Goal: Transaction & Acquisition: Book appointment/travel/reservation

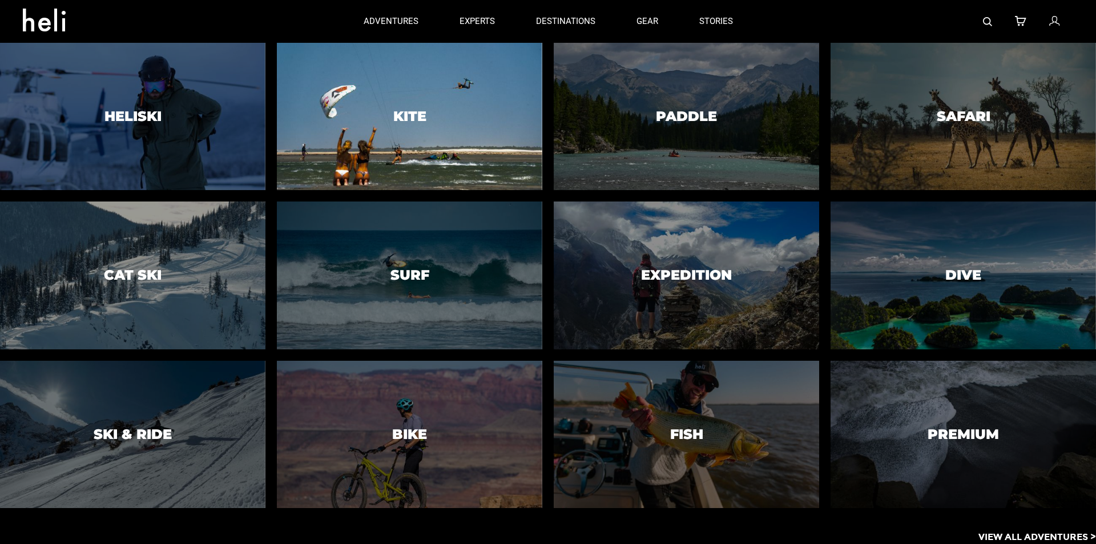
click at [408, 119] on h3 "Kite" at bounding box center [409, 116] width 33 height 15
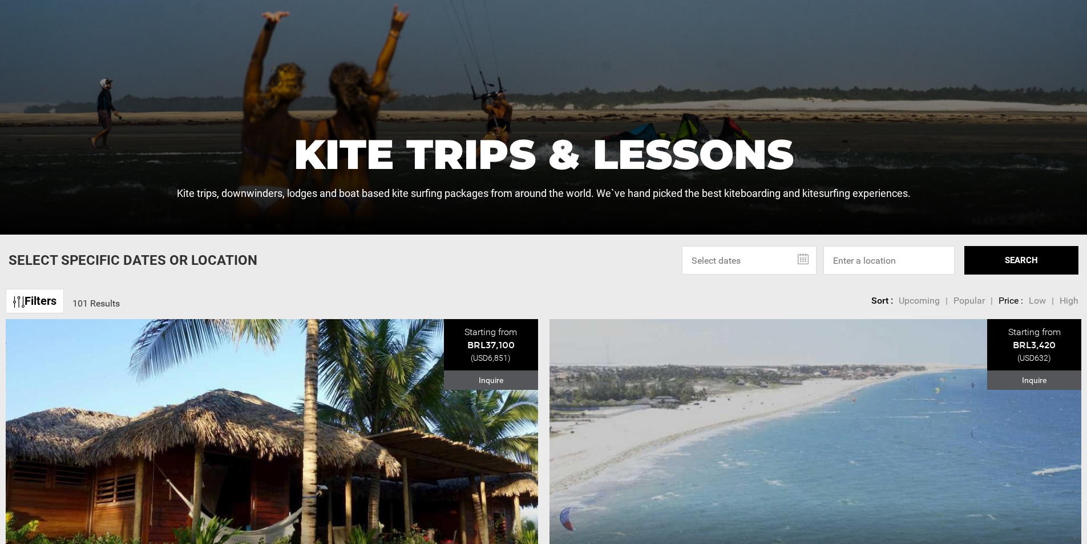
scroll to position [342, 0]
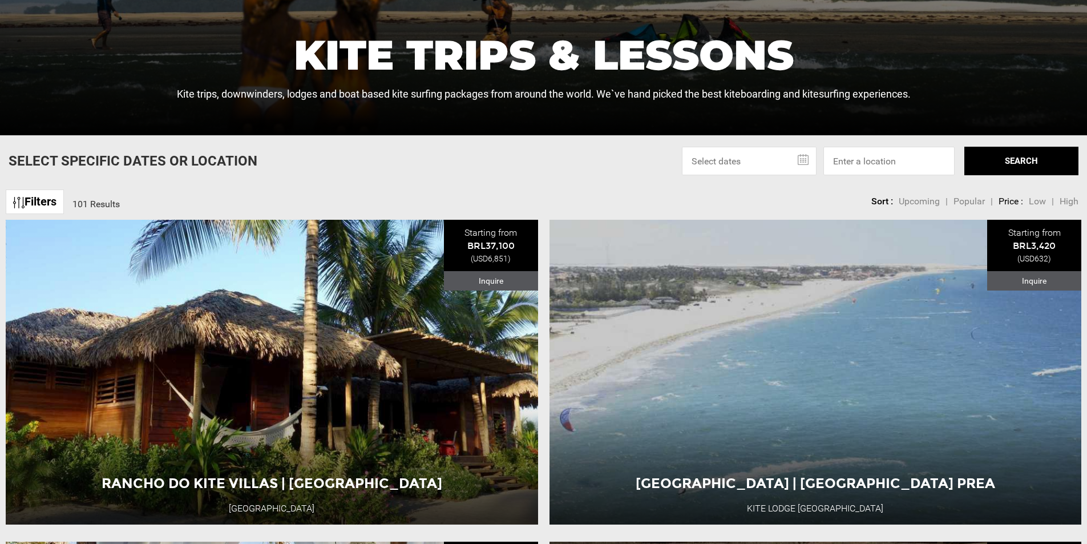
click at [739, 155] on input "text" at bounding box center [749, 161] width 135 height 29
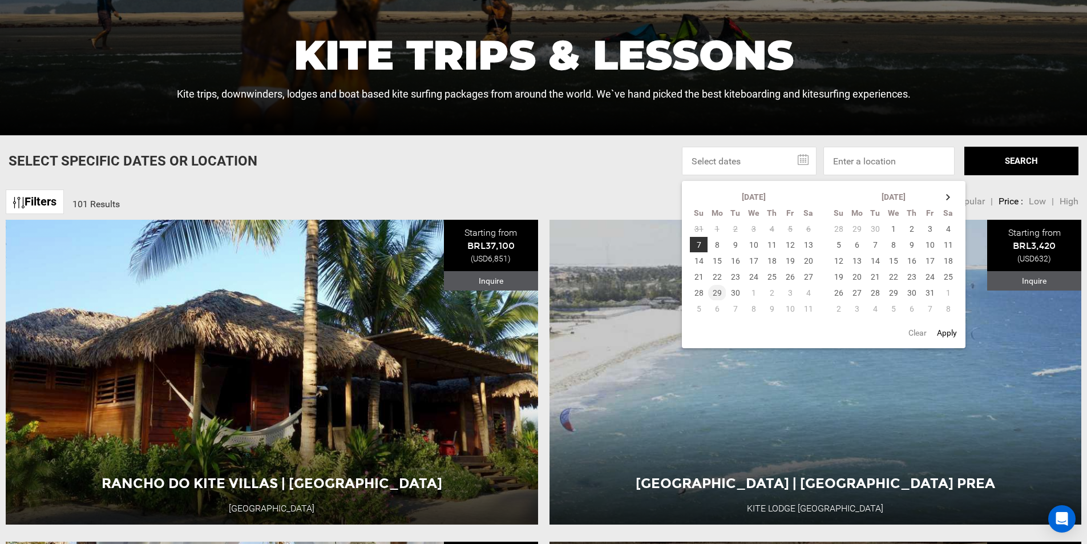
click at [719, 292] on td "29" at bounding box center [717, 293] width 18 height 16
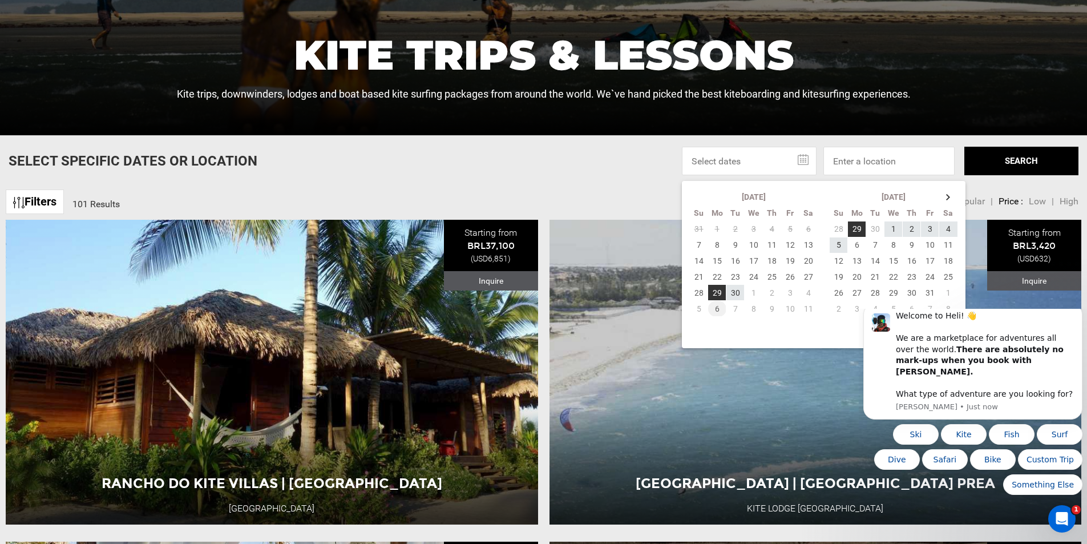
scroll to position [0, 0]
click at [717, 307] on td "6" at bounding box center [717, 309] width 18 height 16
click at [807, 305] on td "11" at bounding box center [809, 309] width 18 height 16
click at [715, 292] on td "29" at bounding box center [717, 293] width 18 height 16
click at [813, 312] on td "11" at bounding box center [809, 309] width 18 height 16
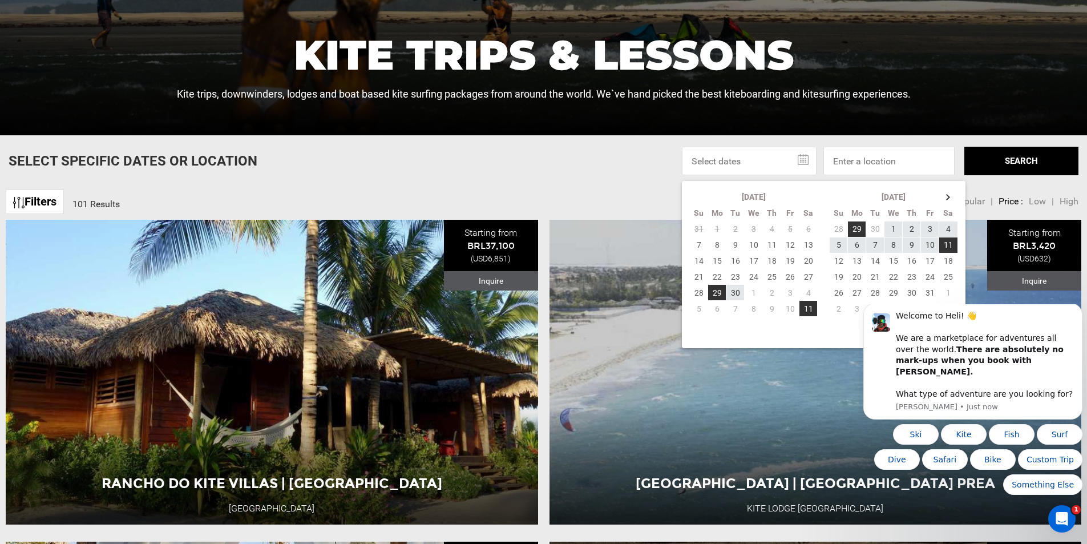
click at [993, 159] on button "SEARCH" at bounding box center [1022, 161] width 114 height 29
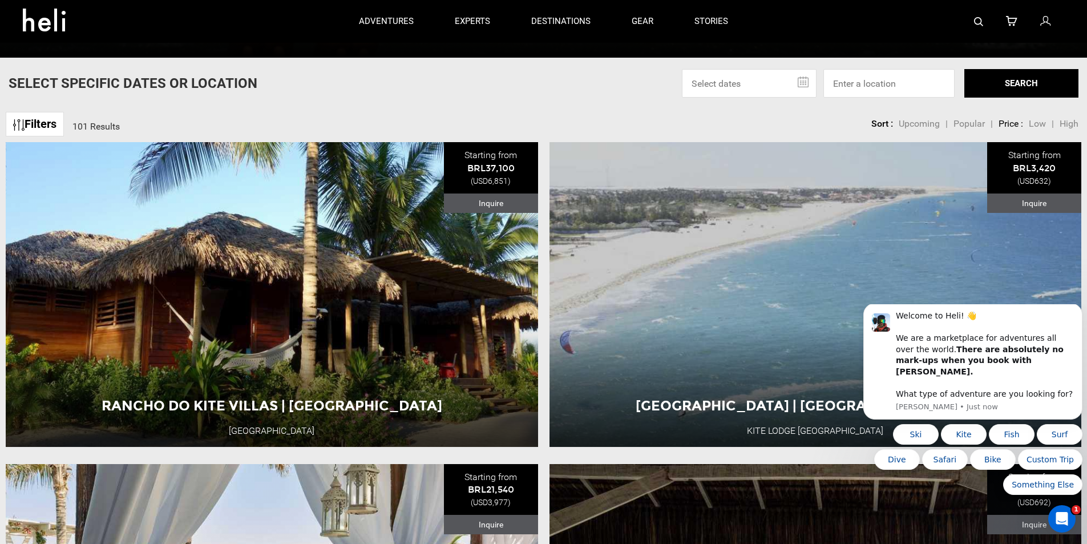
scroll to position [400, 0]
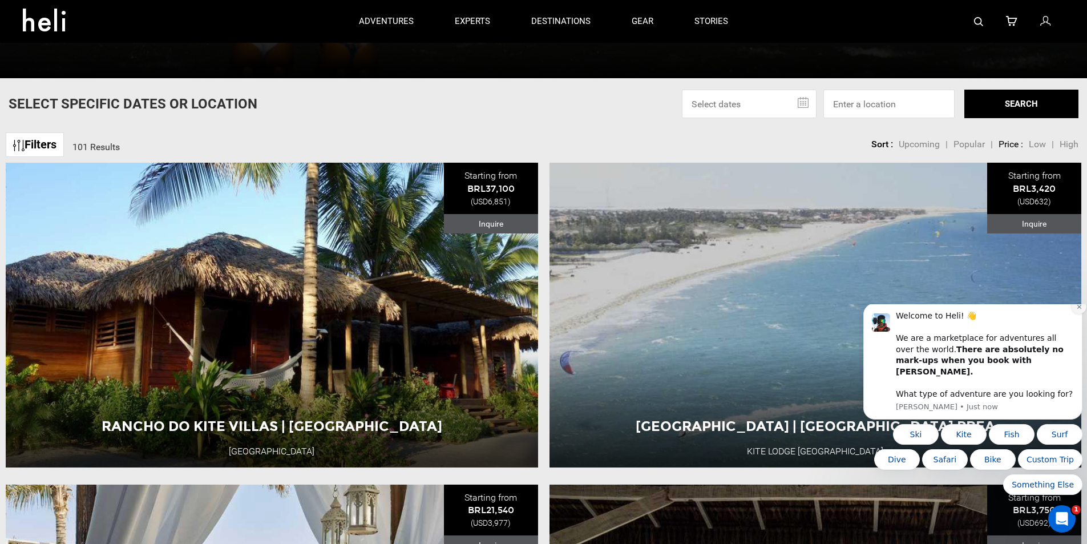
click at [1081, 310] on icon "Dismiss notification" at bounding box center [1079, 307] width 6 height 6
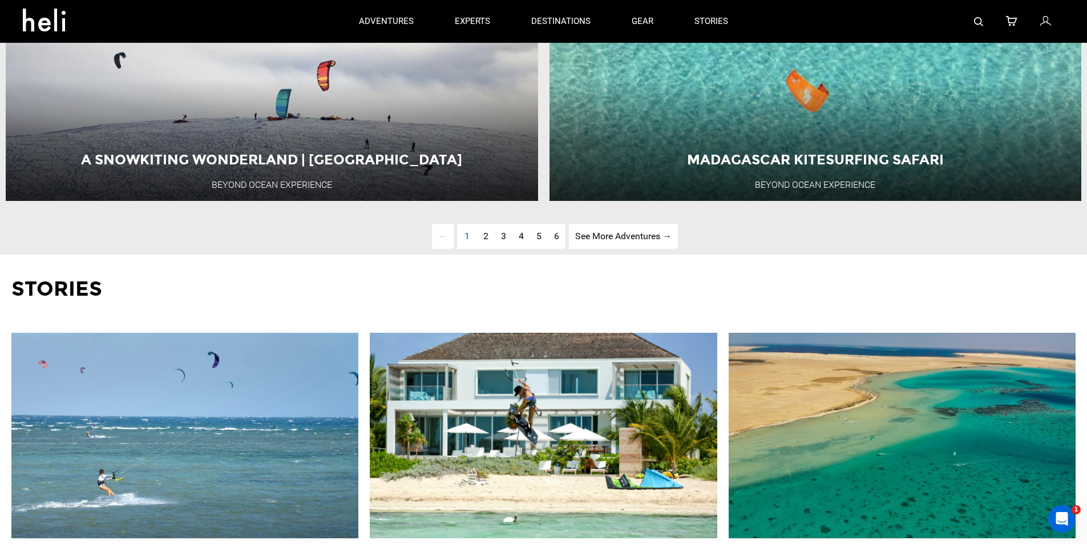
scroll to position [3881, 0]
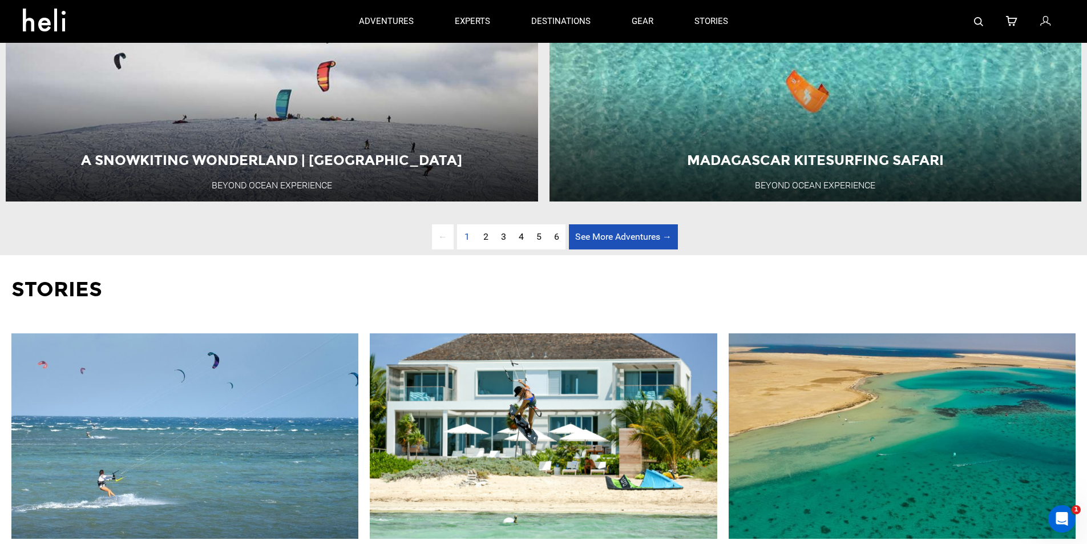
click at [626, 250] on link "See More Adventures → page" at bounding box center [623, 237] width 109 height 26
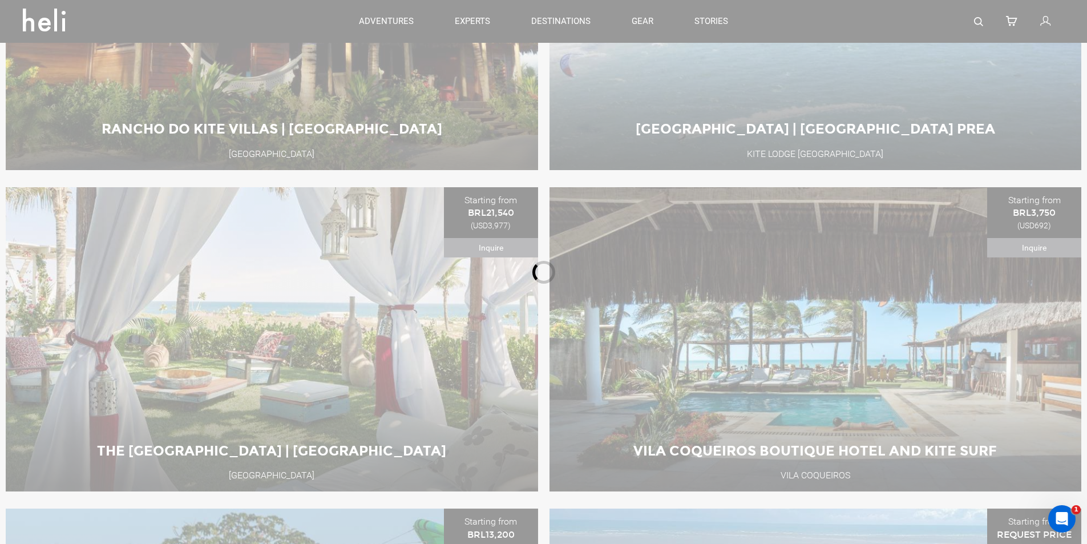
scroll to position [508, 0]
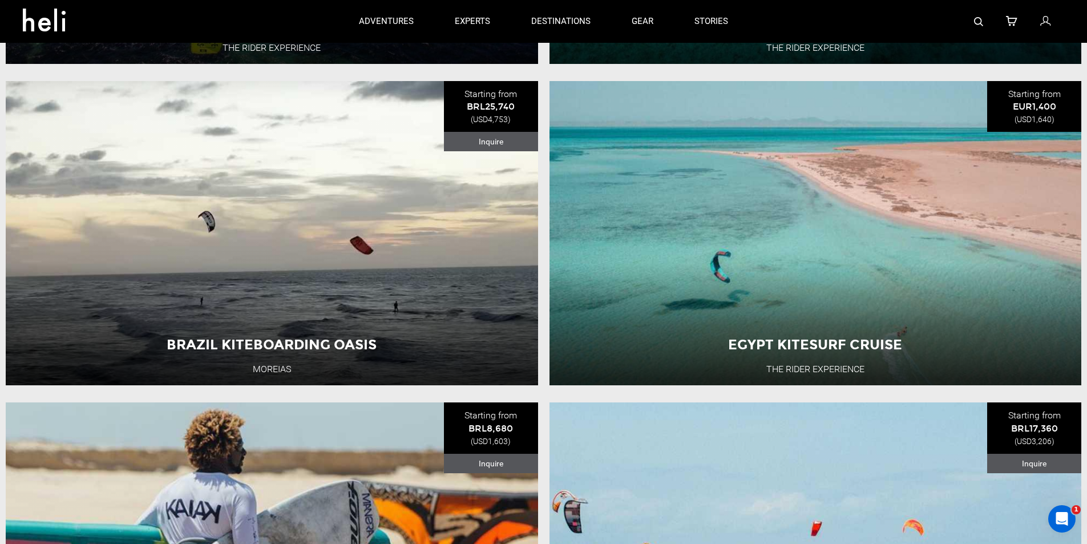
scroll to position [793, 0]
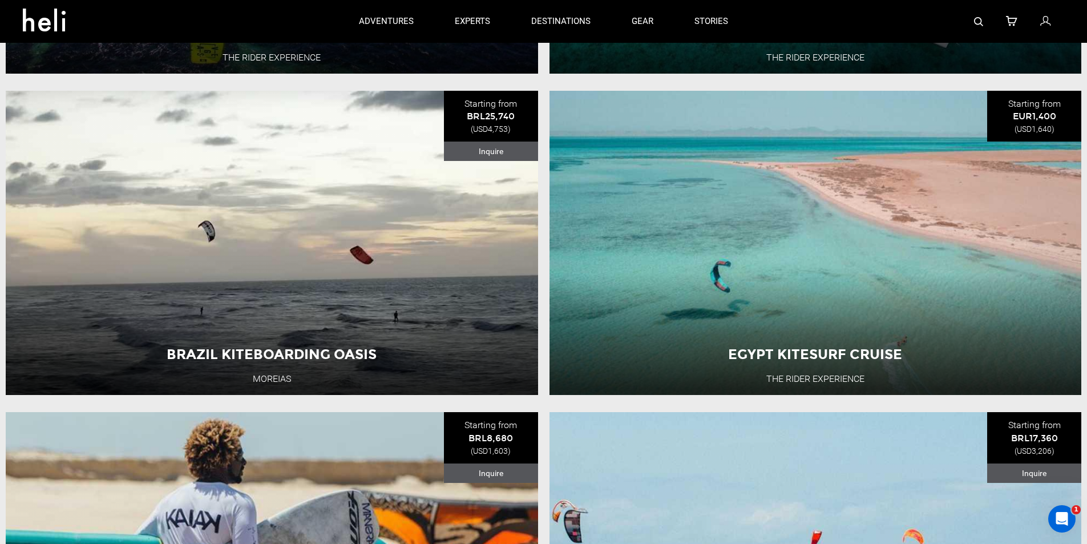
click at [614, 300] on div "Egypt Kitesurf Cruise The Rider Experience Egypt 8 Day Adventure View Adventure" at bounding box center [816, 243] width 533 height 304
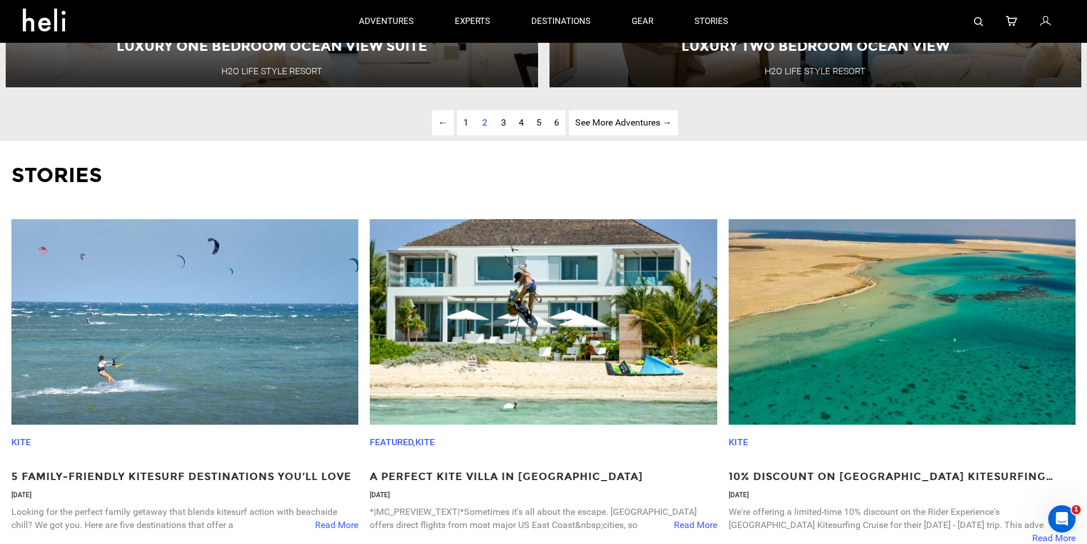
scroll to position [3710, 0]
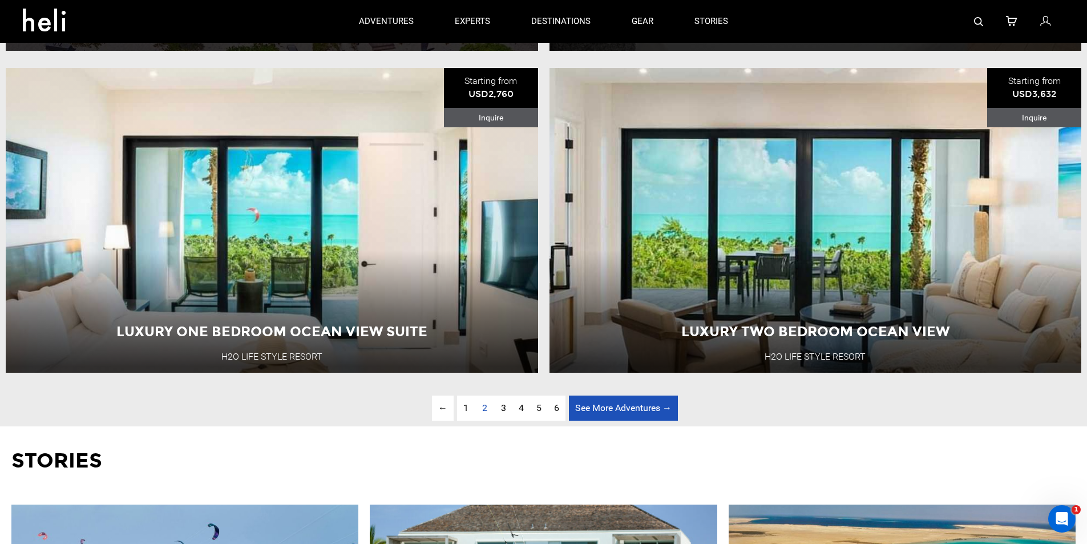
click at [600, 421] on link "See More Adventures → page" at bounding box center [623, 409] width 109 height 26
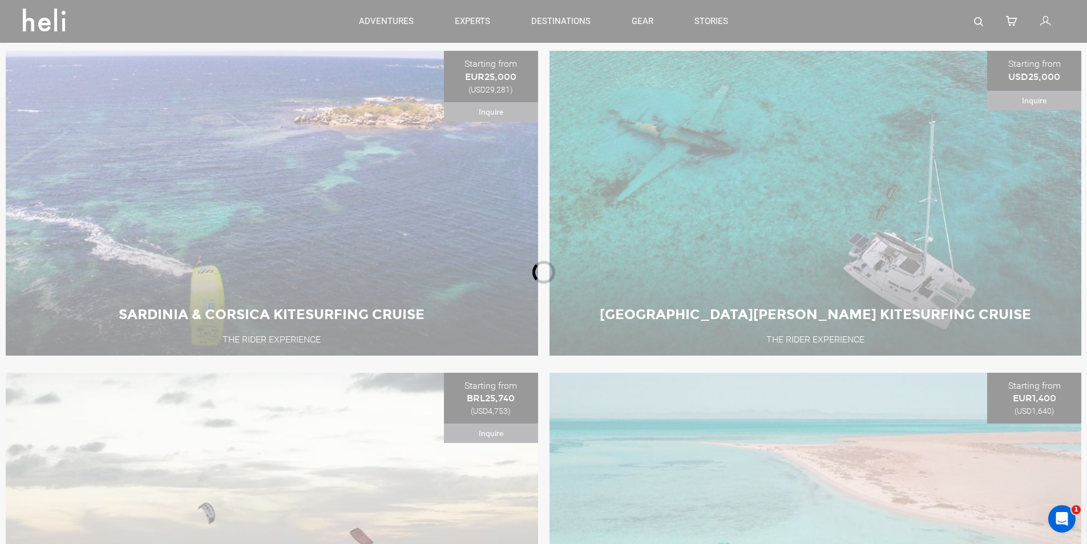
scroll to position [508, 0]
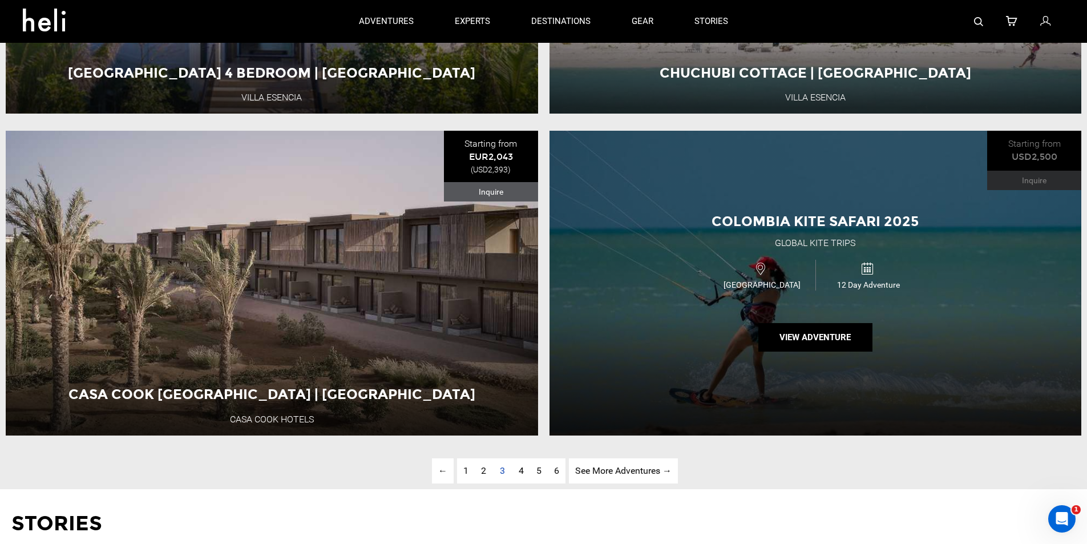
scroll to position [3590, 0]
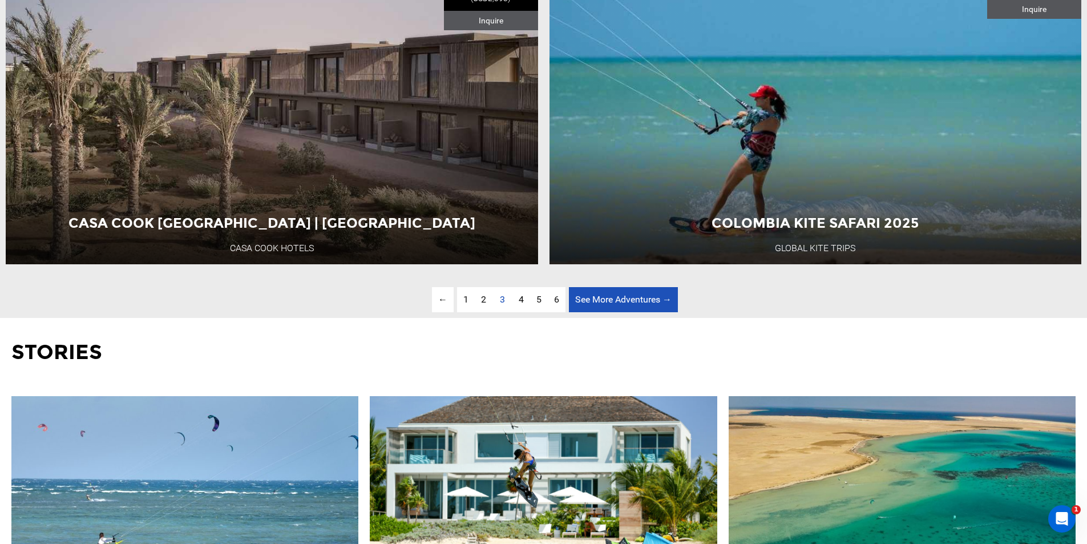
click at [583, 313] on link "See More Adventures → page" at bounding box center [623, 300] width 109 height 26
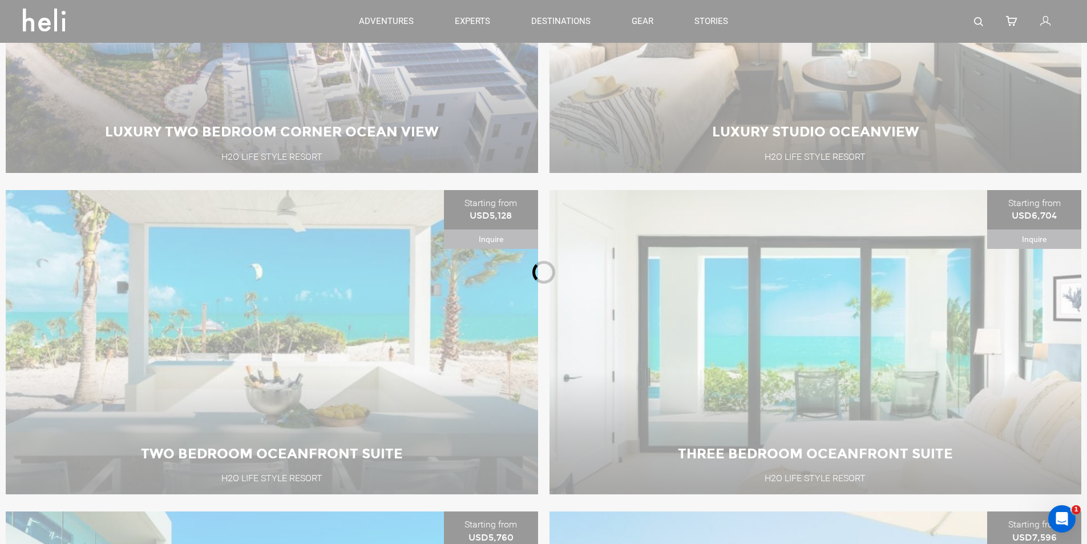
scroll to position [508, 0]
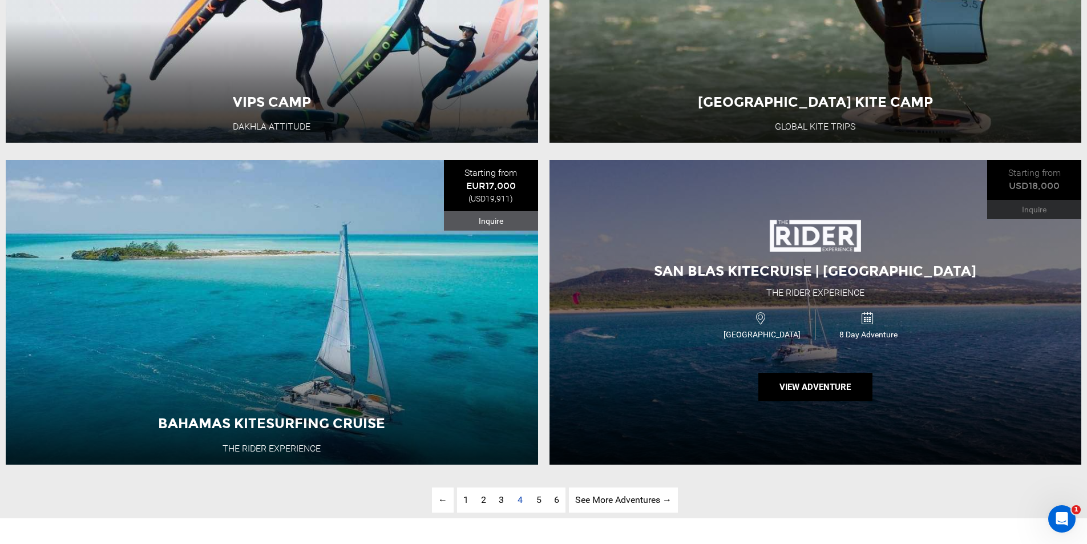
scroll to position [3761, 0]
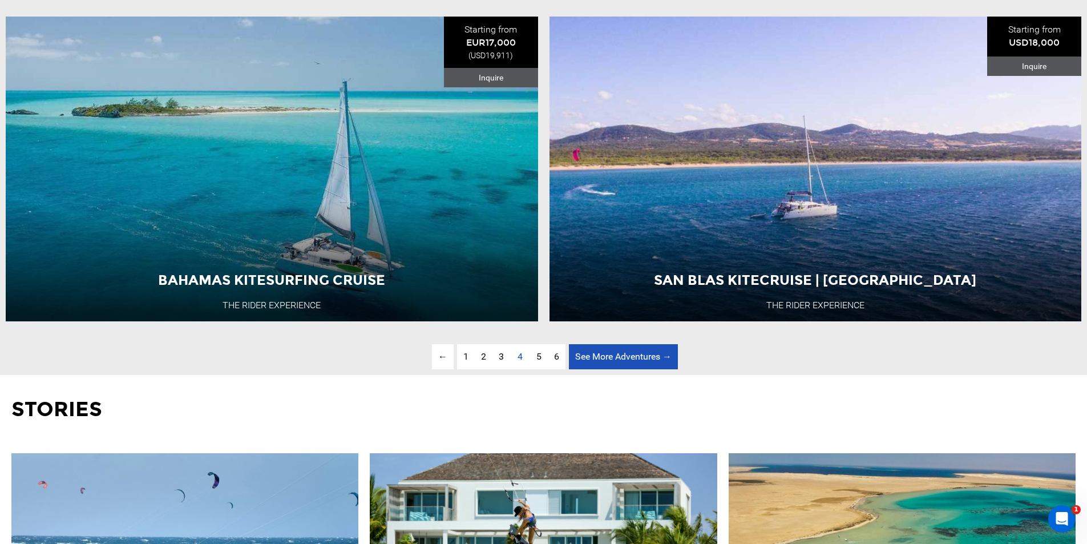
click at [648, 370] on link "See More Adventures → page" at bounding box center [623, 357] width 109 height 26
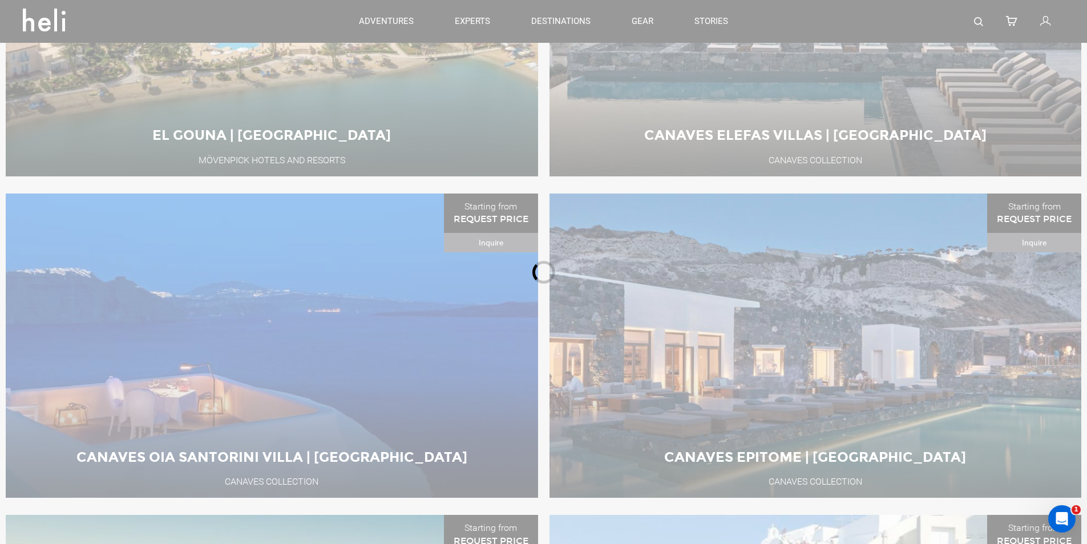
scroll to position [508, 0]
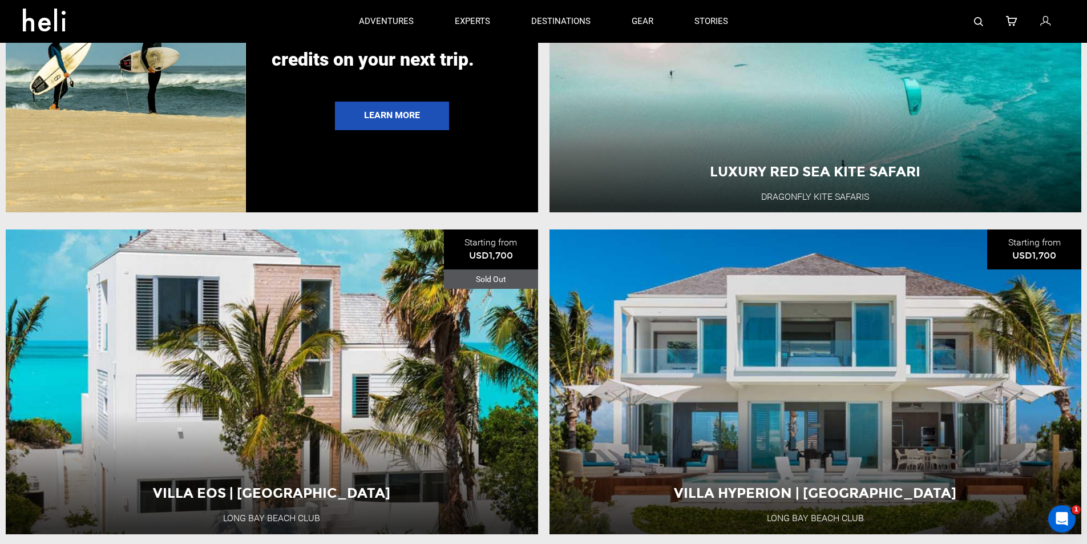
scroll to position [2734, 0]
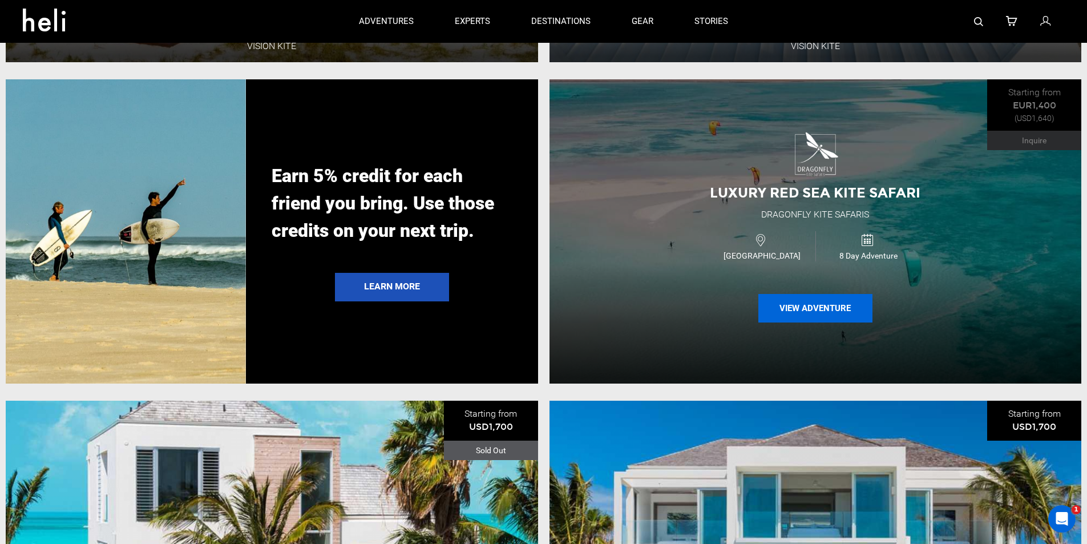
click at [818, 322] on button "View Adventure" at bounding box center [816, 308] width 114 height 29
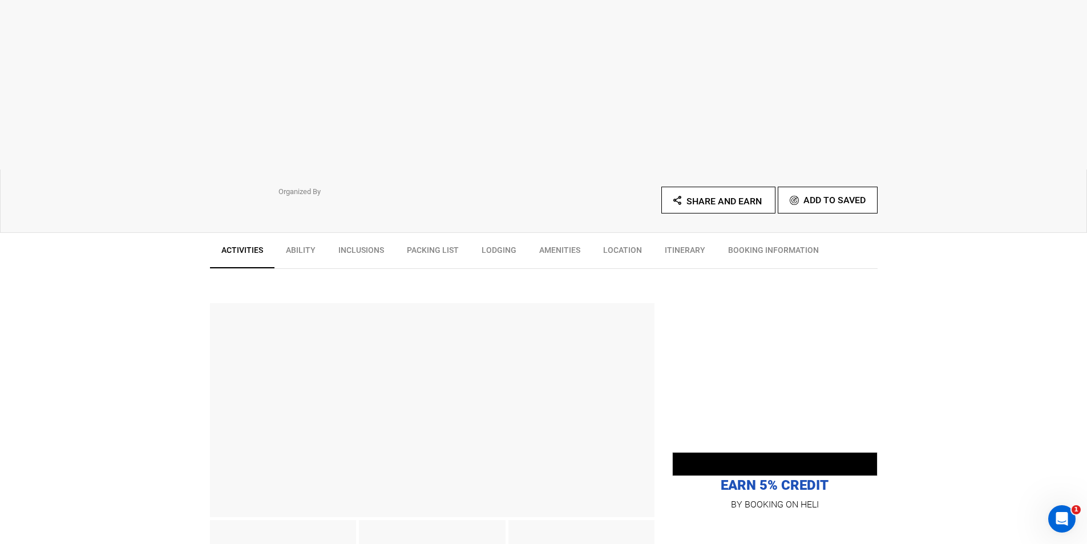
scroll to position [285, 0]
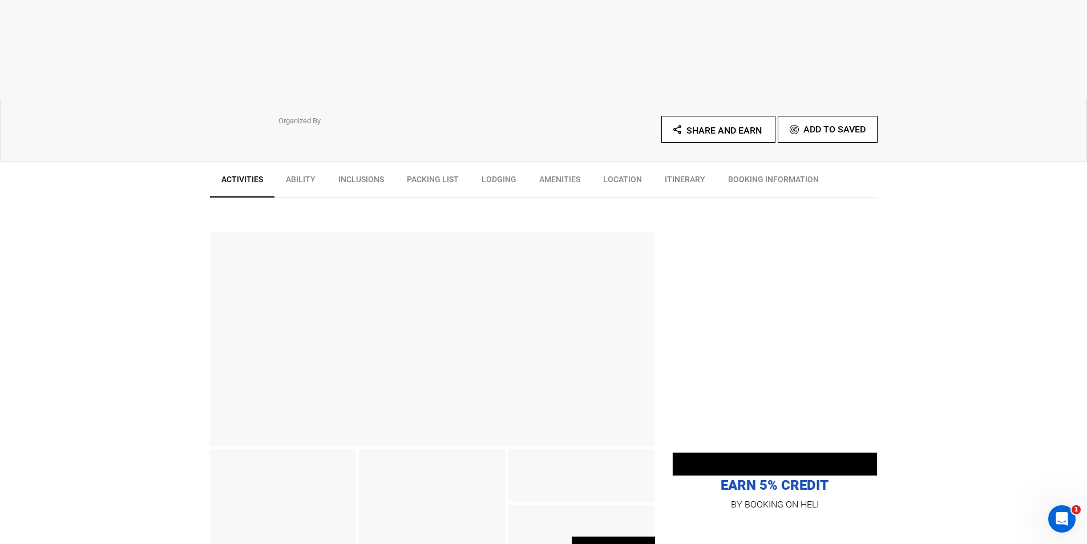
click at [746, 183] on link "BOOKING INFORMATION" at bounding box center [774, 182] width 114 height 29
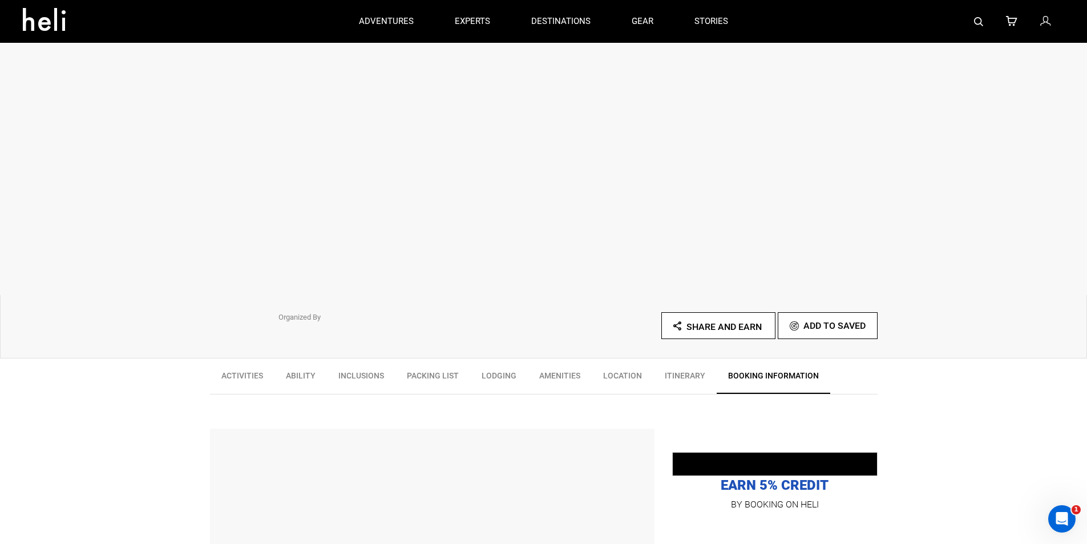
scroll to position [0, 0]
